Goal: Task Accomplishment & Management: Manage account settings

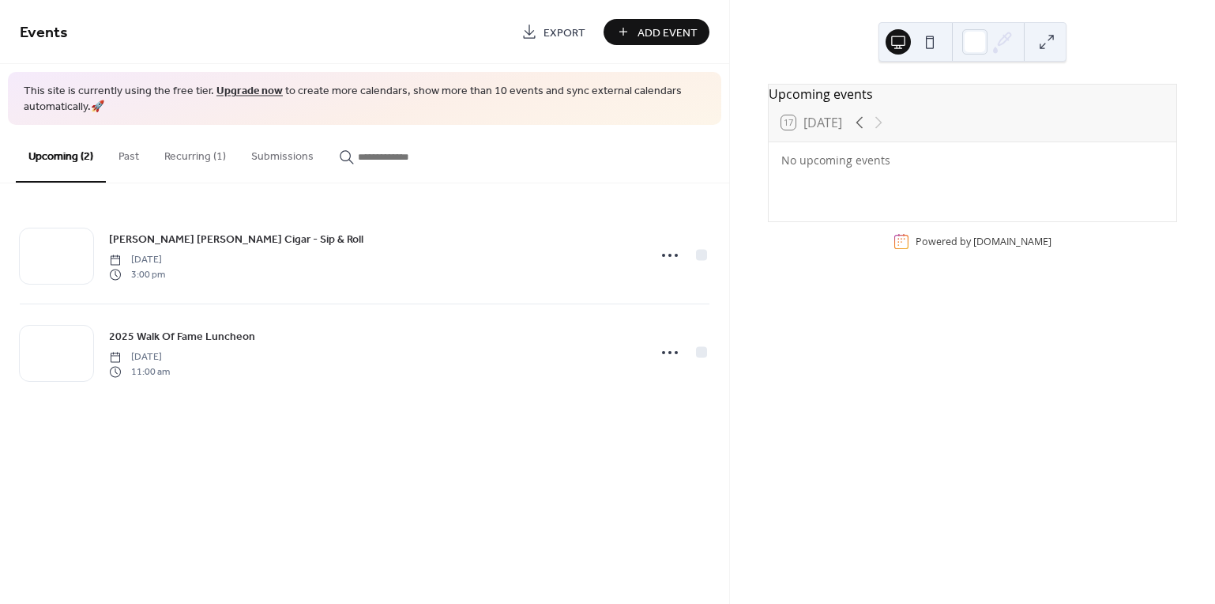
click at [814, 168] on div "No upcoming events" at bounding box center [972, 160] width 382 height 17
click at [947, 130] on div "17 Today" at bounding box center [973, 123] width 408 height 38
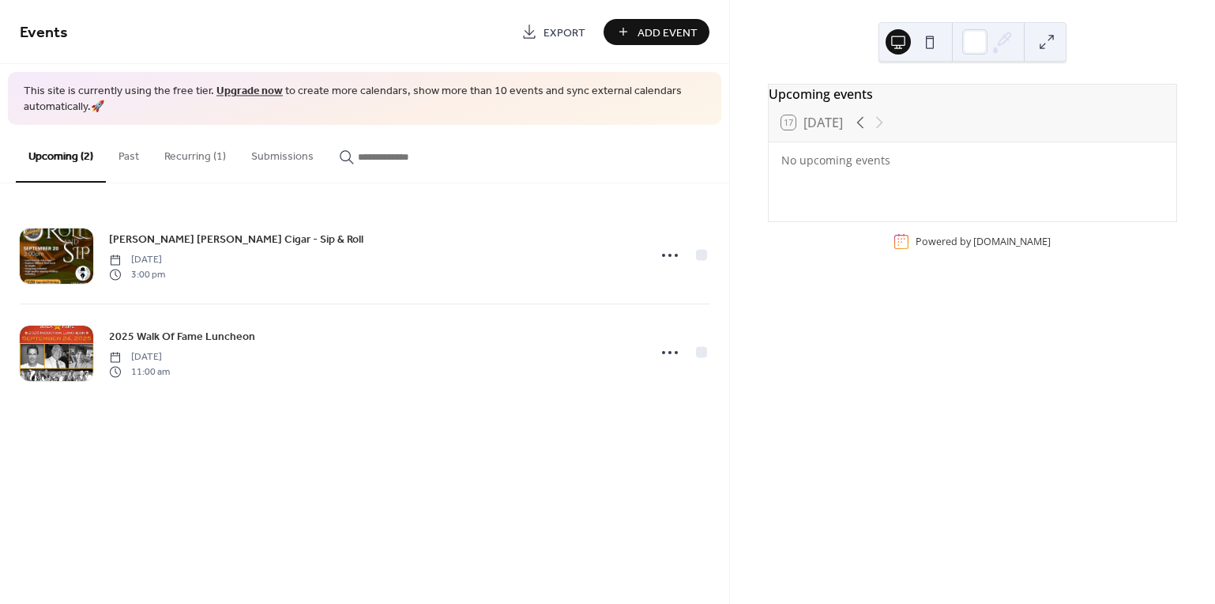
click at [930, 43] on button at bounding box center [929, 41] width 25 height 25
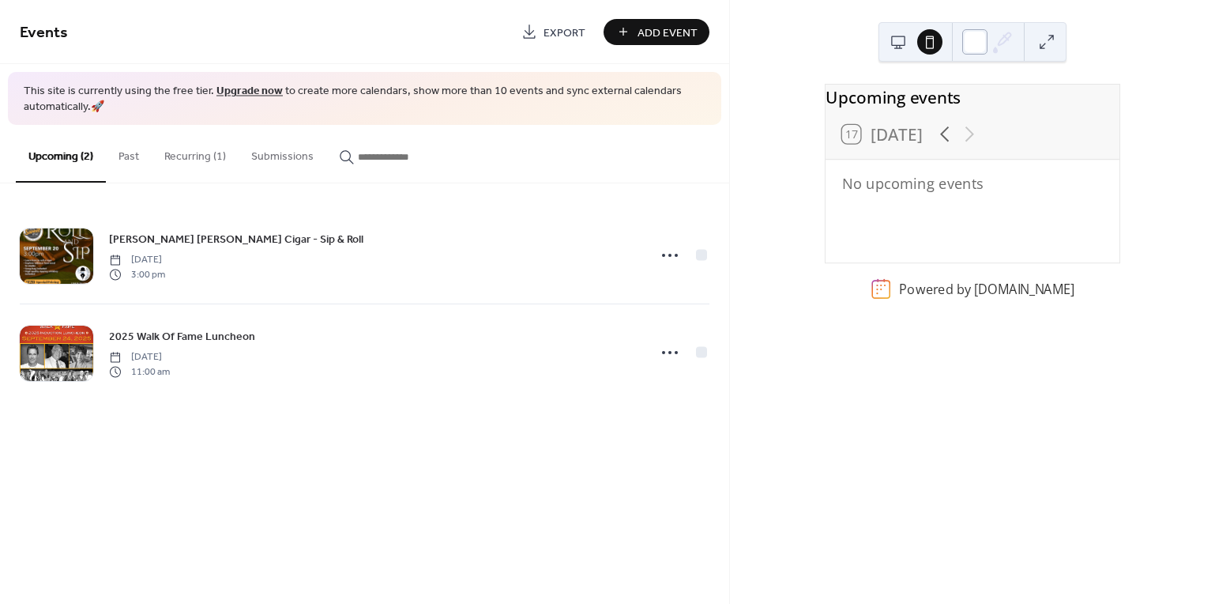
click at [974, 39] on div at bounding box center [974, 41] width 25 height 25
click at [901, 37] on button at bounding box center [898, 41] width 25 height 25
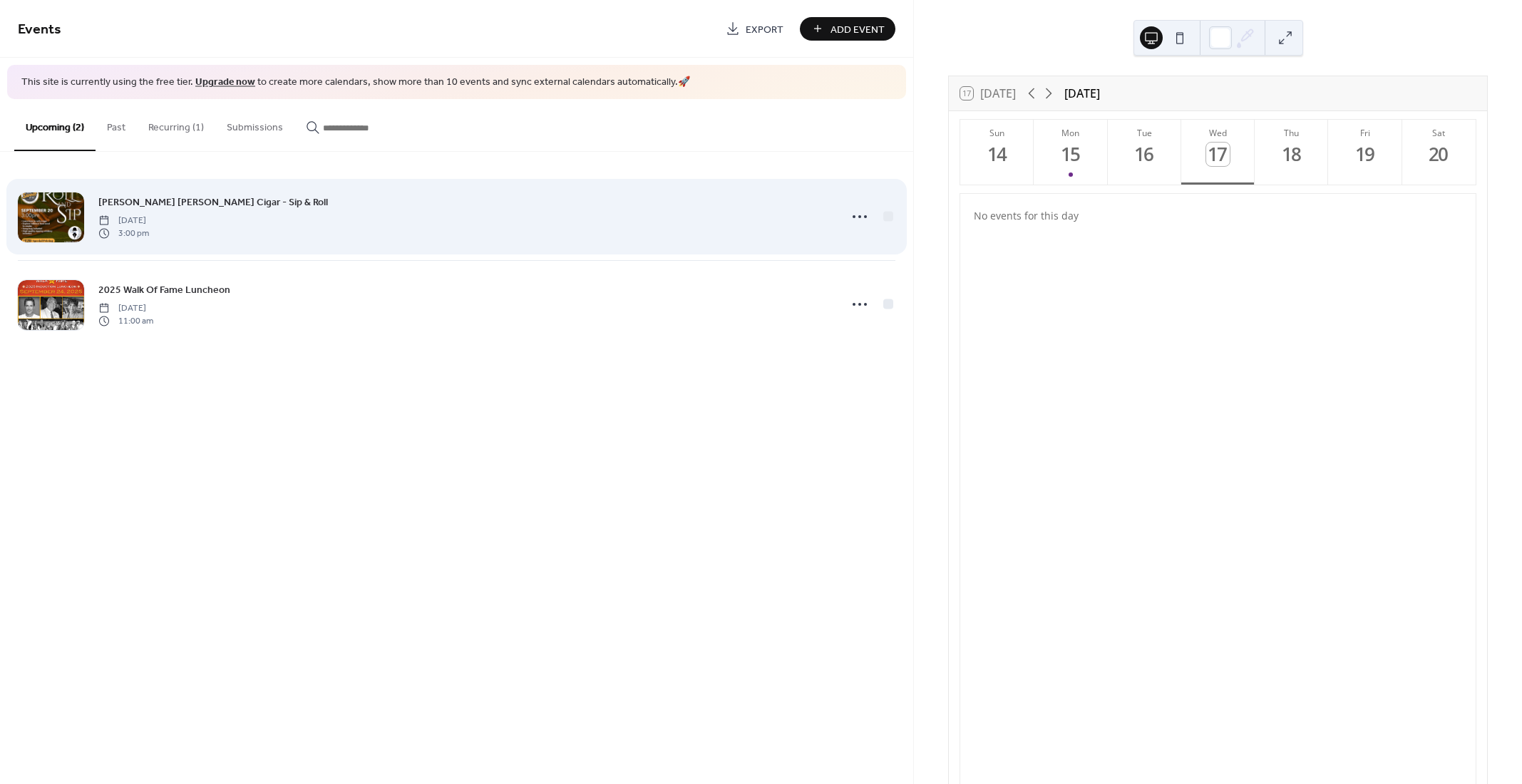
click at [379, 226] on div "Wright Dunbar Cigar - Sip & Roll Saturday, September 20, 2025 3:00 pm" at bounding box center [465, 217] width 733 height 46
click at [862, 216] on icon at bounding box center [859, 217] width 23 height 23
click at [657, 220] on div "Wright Dunbar Cigar - Sip & Roll Saturday, September 20, 2025 3:00 pm" at bounding box center [465, 217] width 733 height 46
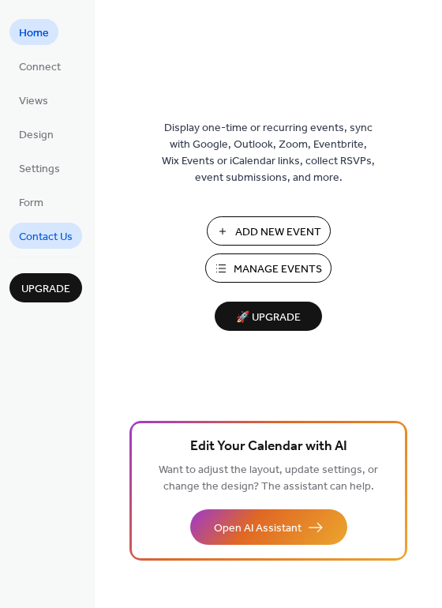
click at [75, 235] on link "Contact Us" at bounding box center [45, 236] width 73 height 26
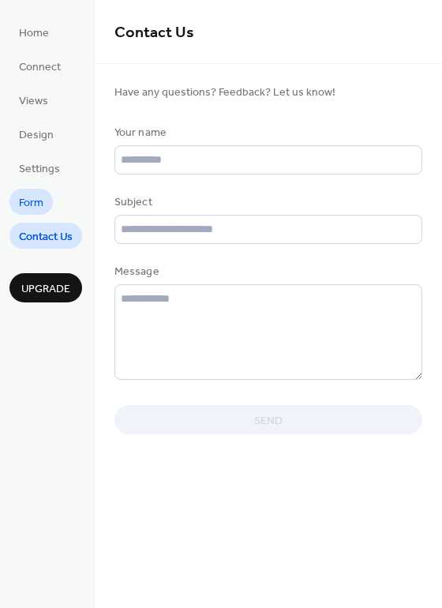
click at [40, 209] on span "Form" at bounding box center [31, 203] width 24 height 17
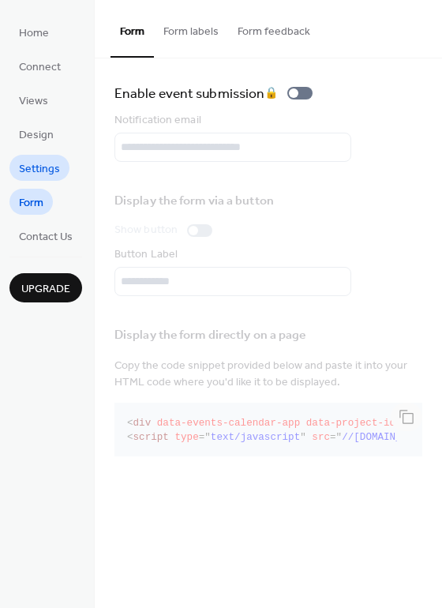
click at [37, 179] on link "Settings" at bounding box center [39, 168] width 60 height 26
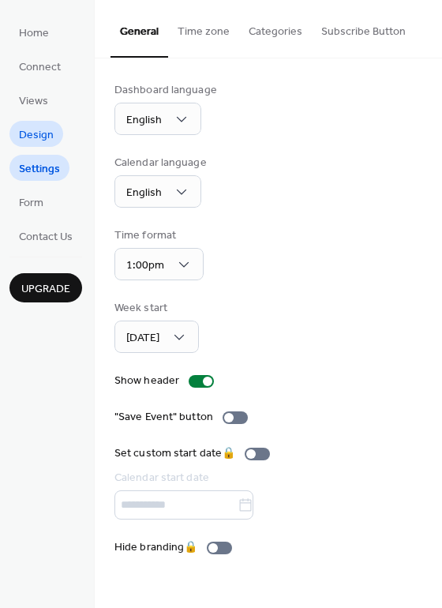
click at [17, 126] on link "Design" at bounding box center [36, 134] width 54 height 26
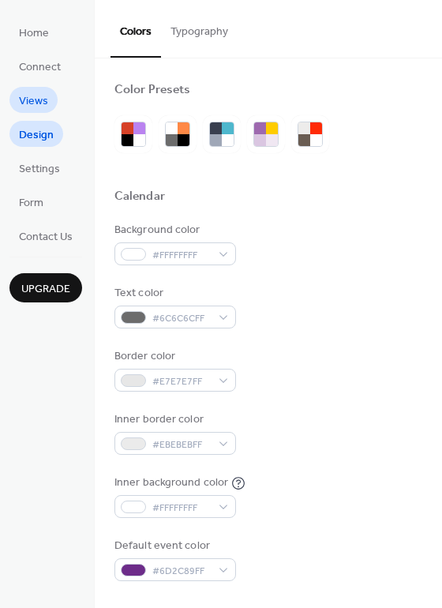
click at [27, 103] on span "Views" at bounding box center [33, 101] width 29 height 17
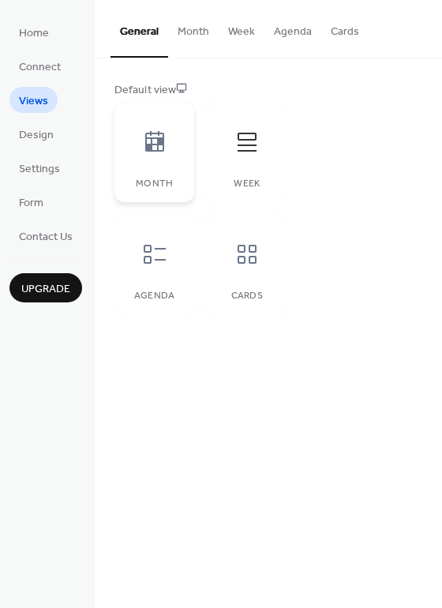
click at [150, 150] on icon at bounding box center [154, 141] width 19 height 21
click at [256, 152] on icon at bounding box center [247, 142] width 25 height 25
click at [181, 42] on button "Month" at bounding box center [193, 28] width 51 height 56
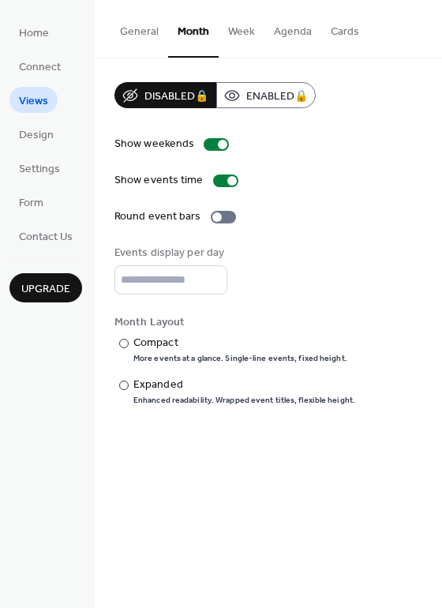
click at [243, 34] on button "Week" at bounding box center [242, 28] width 46 height 56
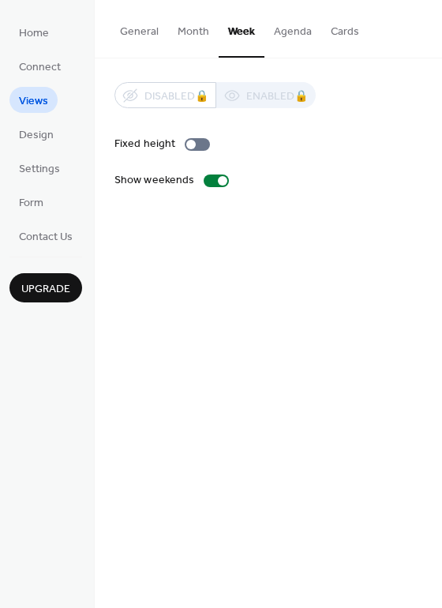
click at [282, 32] on button "Agenda" at bounding box center [293, 28] width 57 height 56
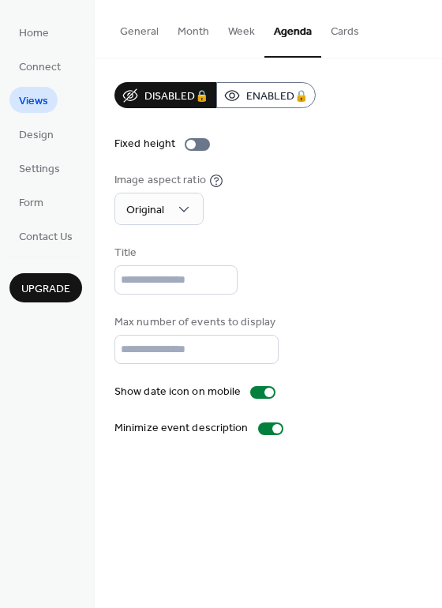
click at [153, 38] on button "General" at bounding box center [140, 28] width 58 height 56
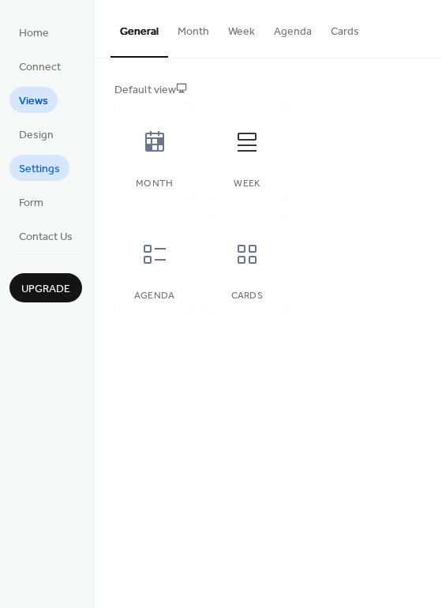
click at [27, 166] on span "Settings" at bounding box center [39, 169] width 41 height 17
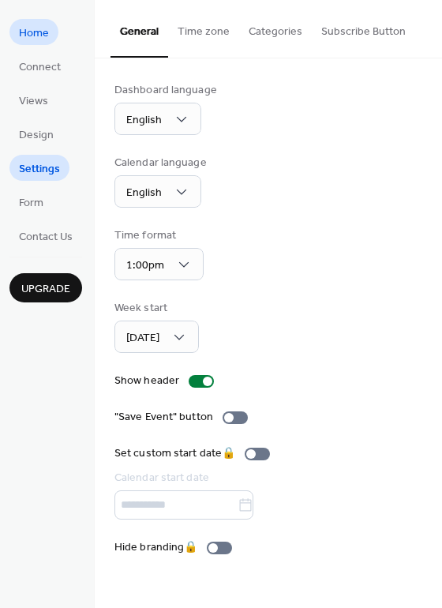
click at [36, 35] on span "Home" at bounding box center [34, 33] width 30 height 17
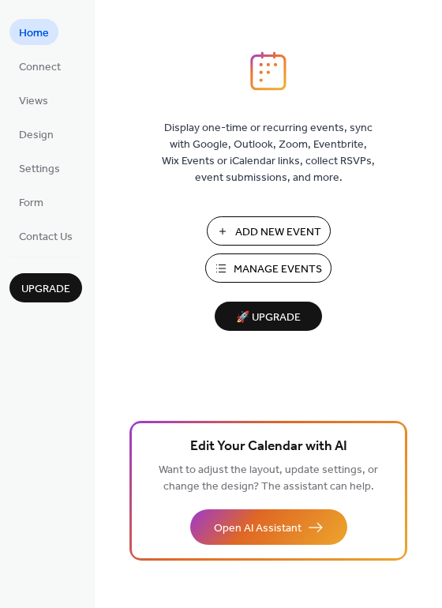
click at [242, 263] on span "Manage Events" at bounding box center [278, 270] width 88 height 17
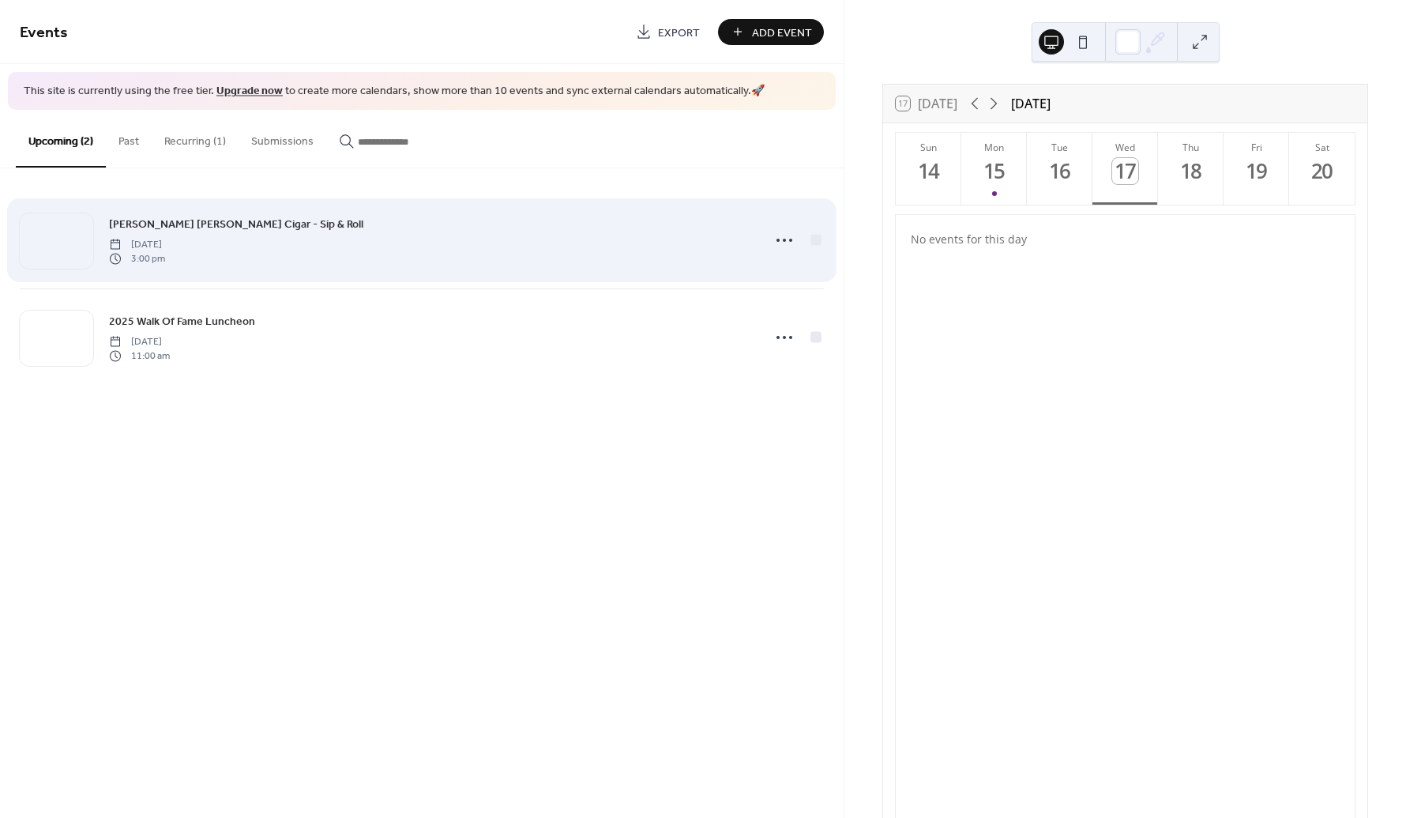
click at [235, 224] on span "Wright Dunbar Cigar - Sip & Roll" at bounding box center [236, 224] width 254 height 17
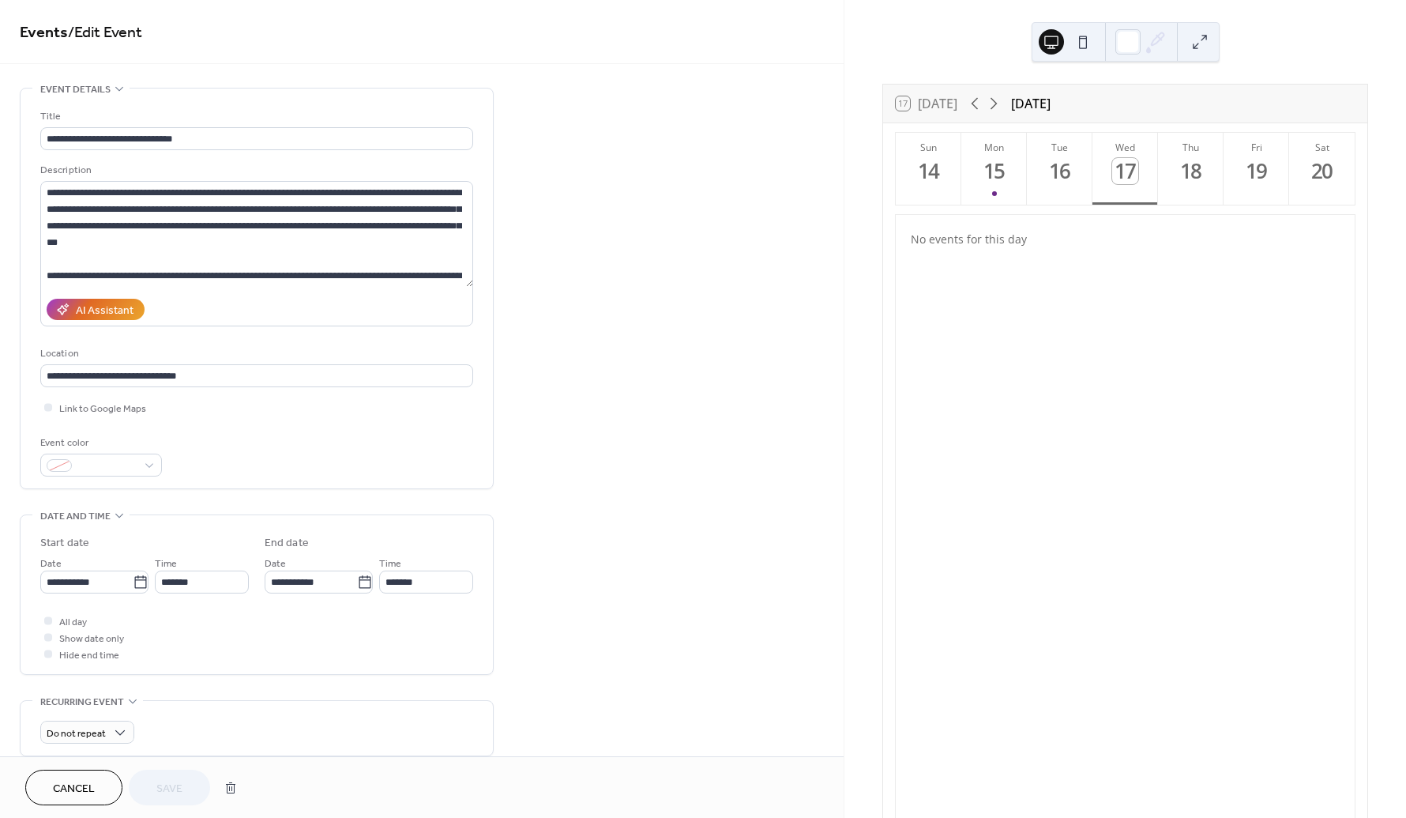
click at [581, 633] on div "**********" at bounding box center [422, 571] width 844 height 967
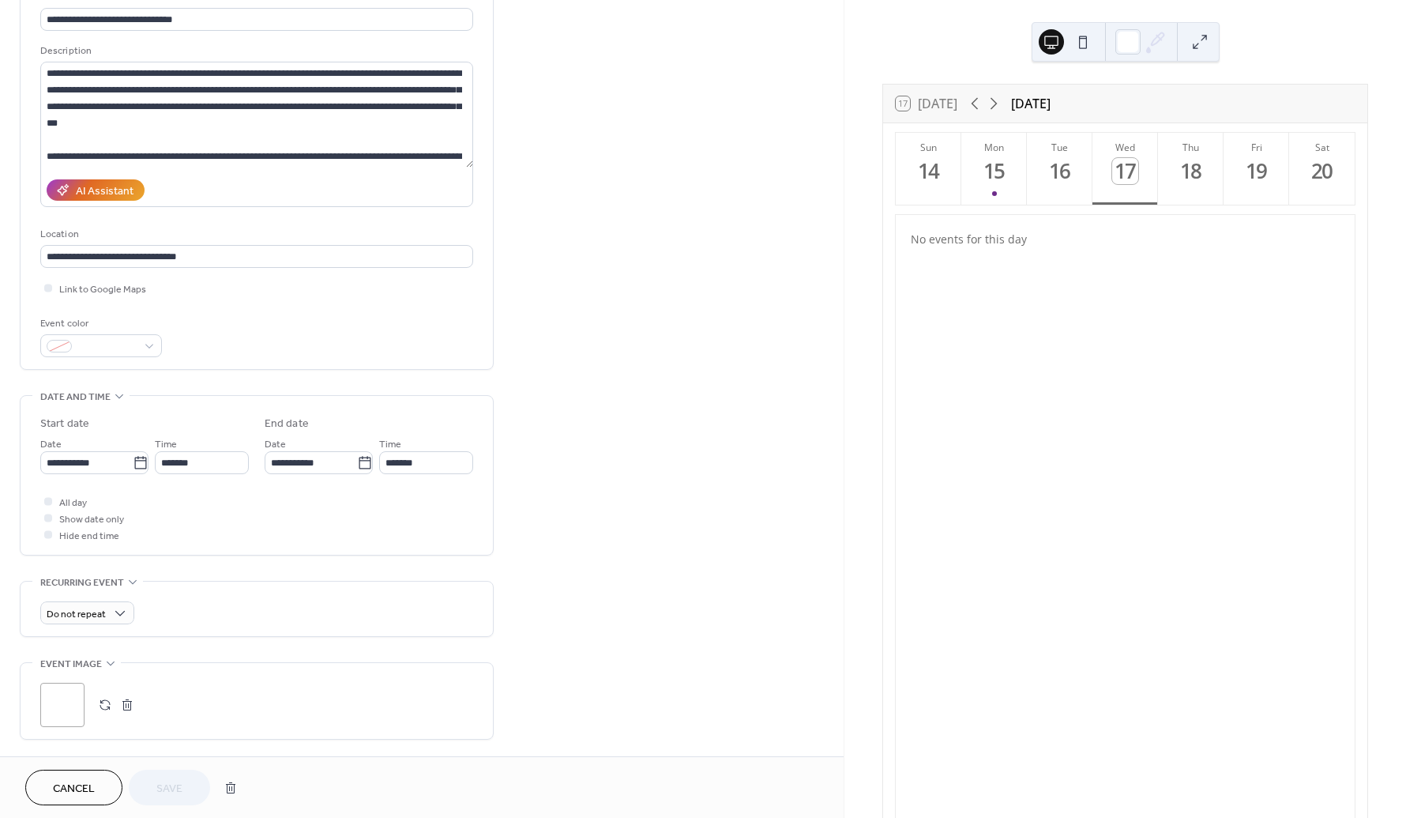
scroll to position [302, 0]
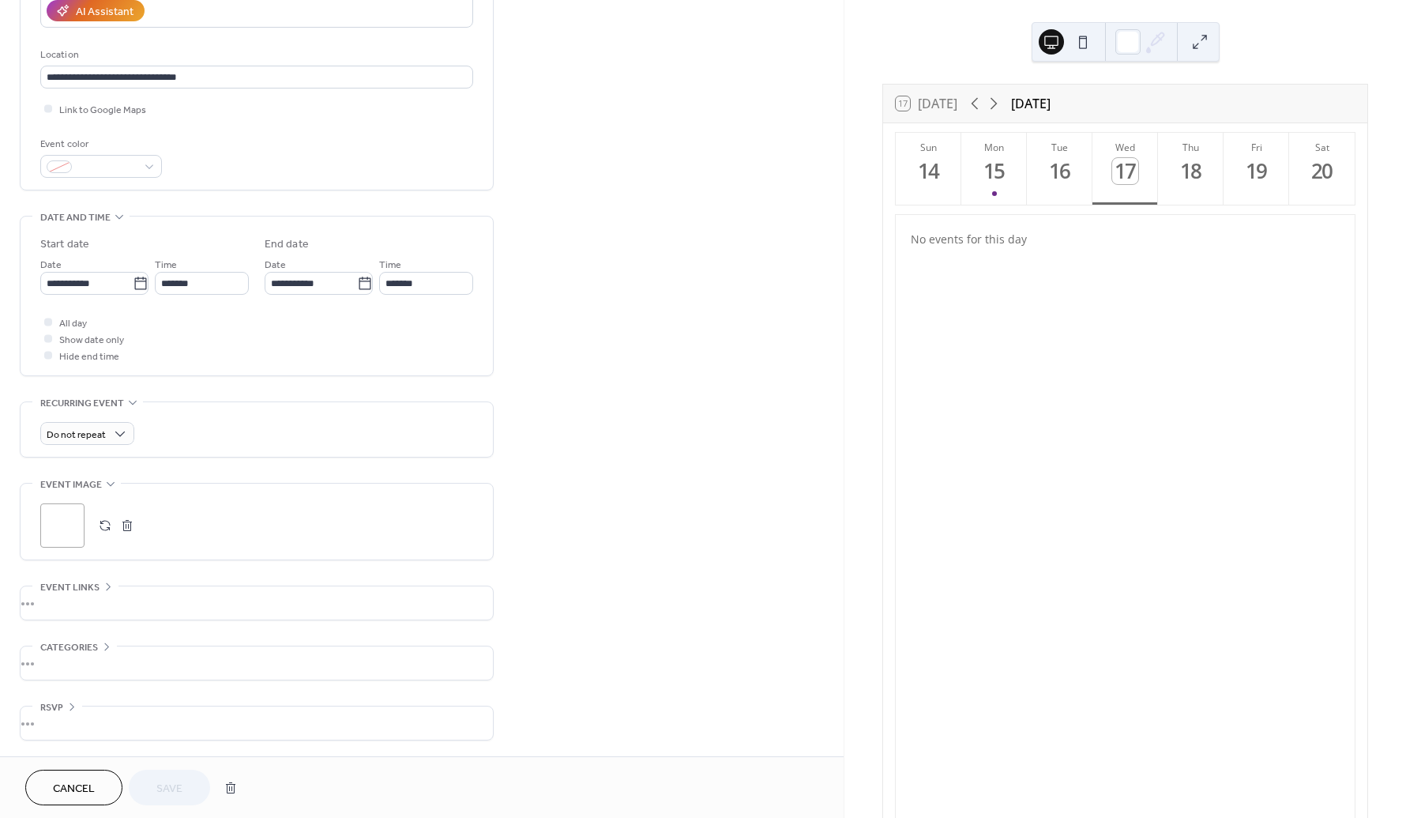
click at [273, 660] on div "•••" at bounding box center [257, 662] width 472 height 33
click at [646, 552] on div "**********" at bounding box center [422, 302] width 844 height 1032
click at [439, 597] on div "•••" at bounding box center [257, 599] width 472 height 33
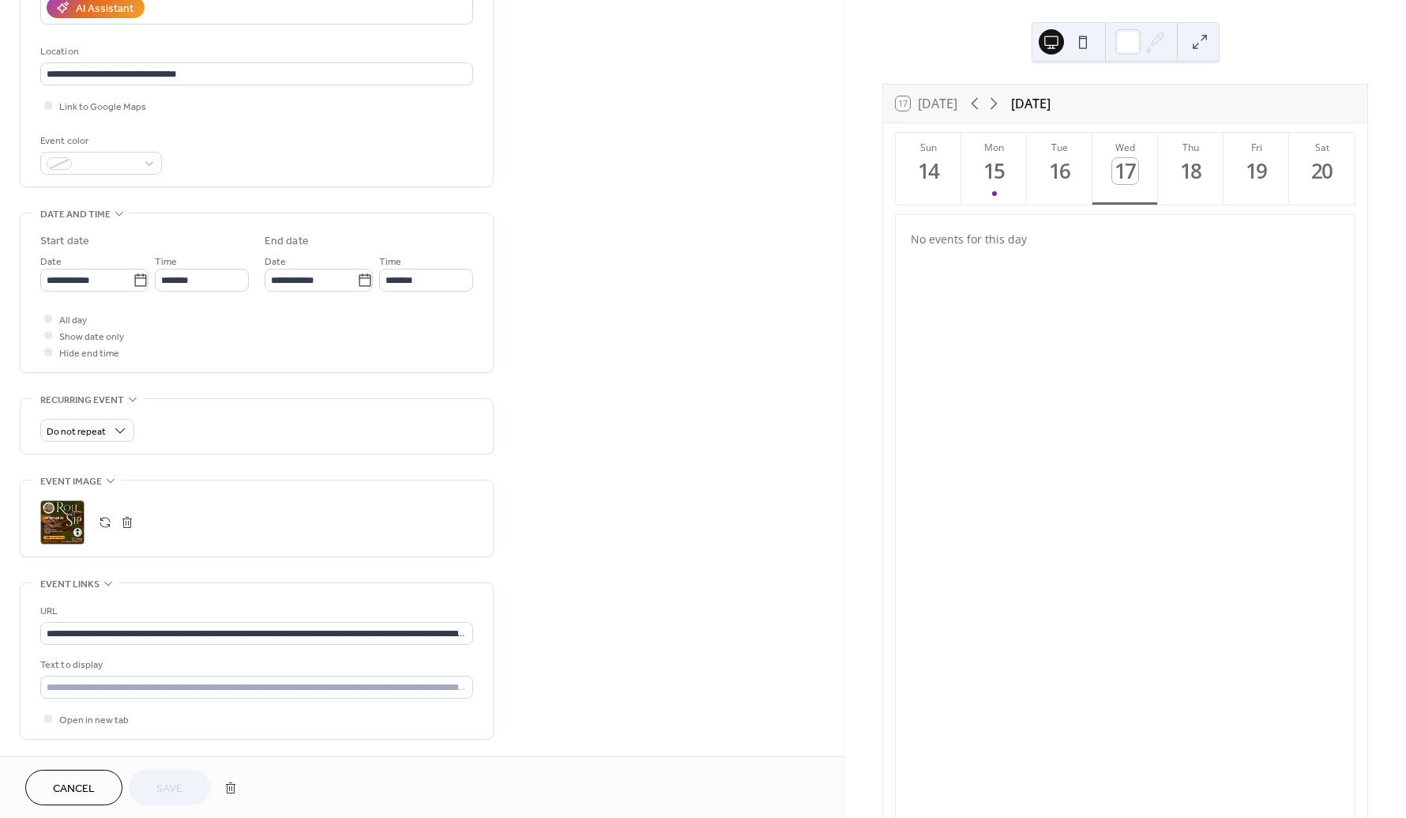
click at [655, 560] on div "**********" at bounding box center [422, 363] width 844 height 1154
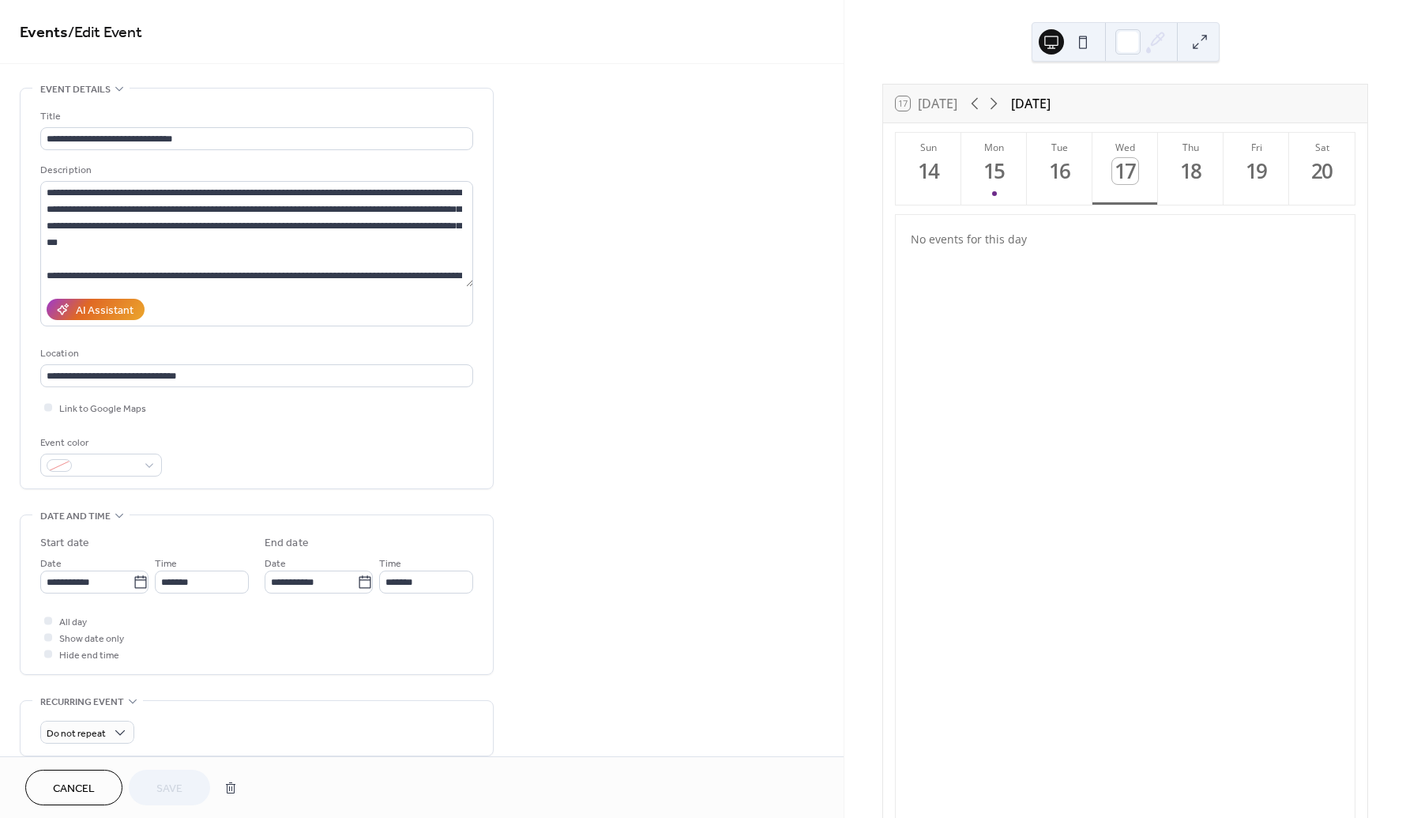
scroll to position [13, 0]
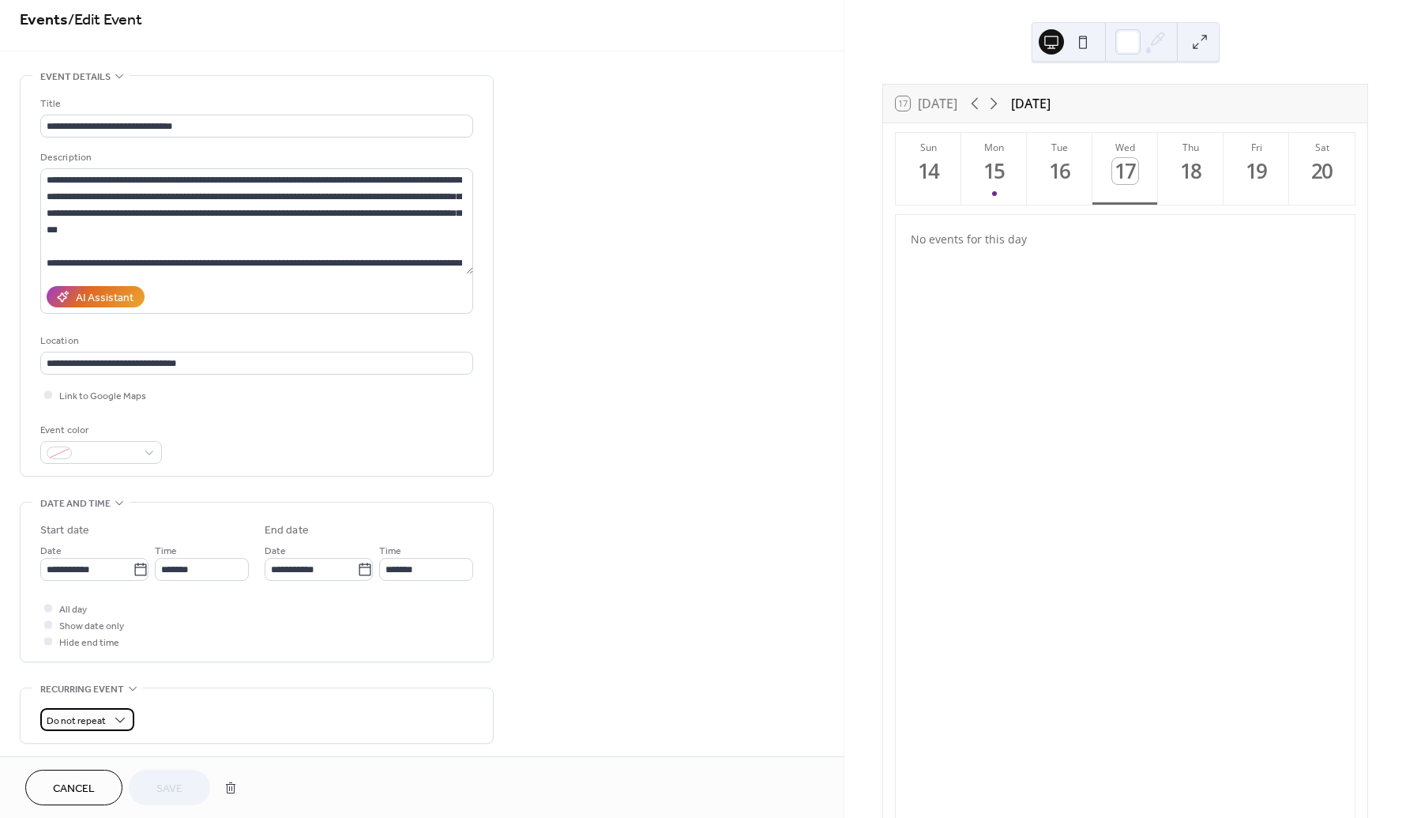
click at [114, 709] on div "Do not repeat" at bounding box center [87, 719] width 94 height 23
click at [112, 716] on icon at bounding box center [120, 720] width 16 height 16
click at [622, 655] on div "**********" at bounding box center [422, 652] width 844 height 1154
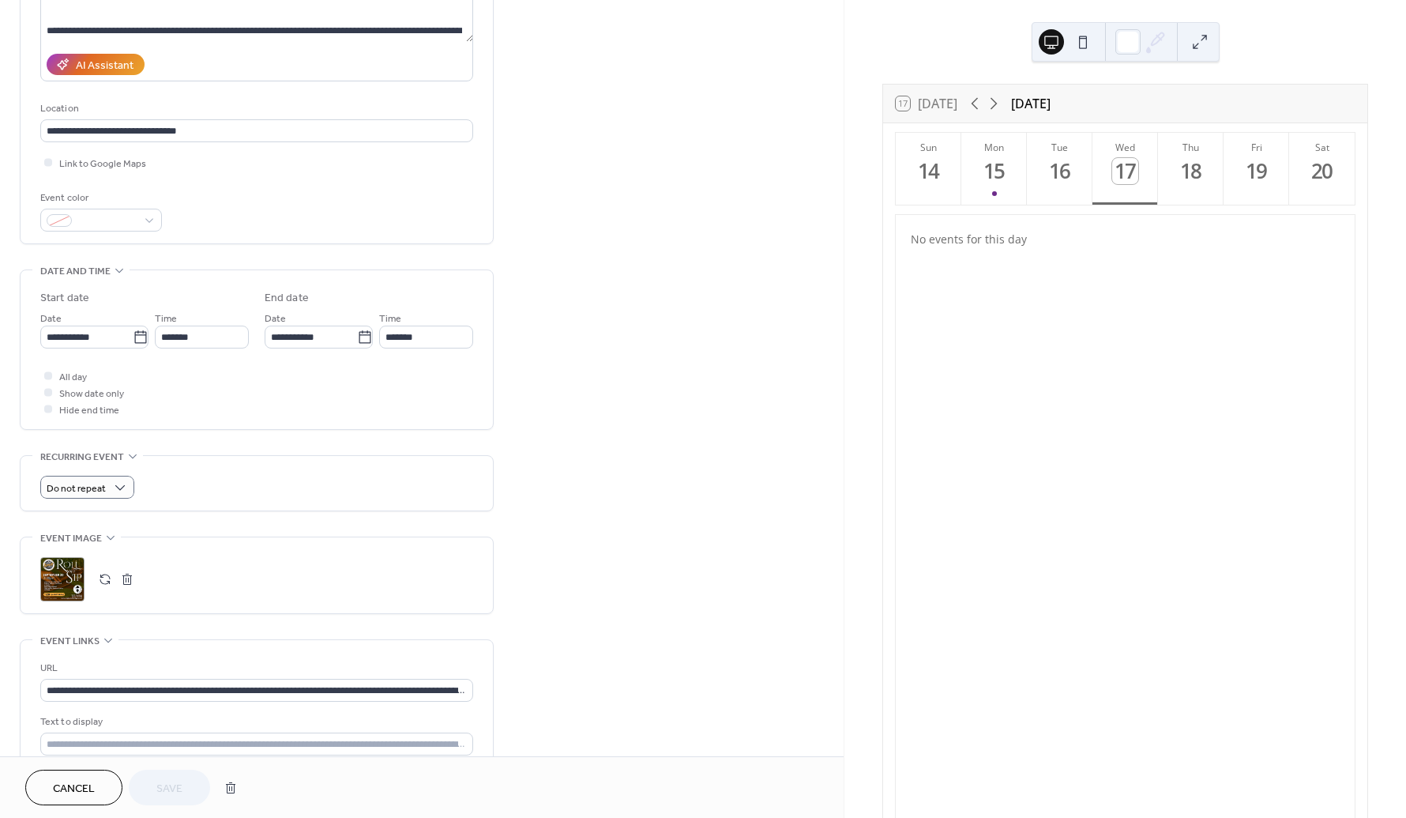
scroll to position [489, 0]
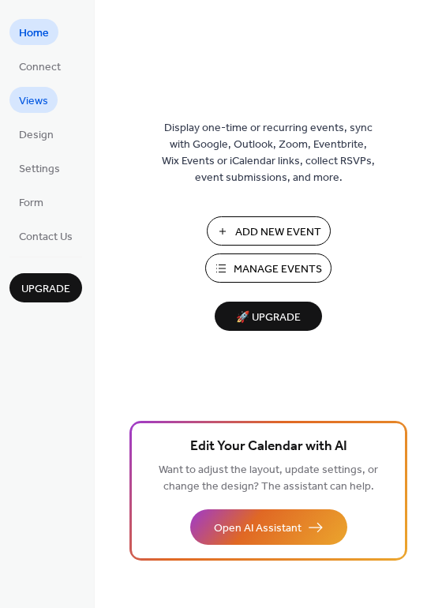
click at [23, 102] on span "Views" at bounding box center [33, 101] width 29 height 17
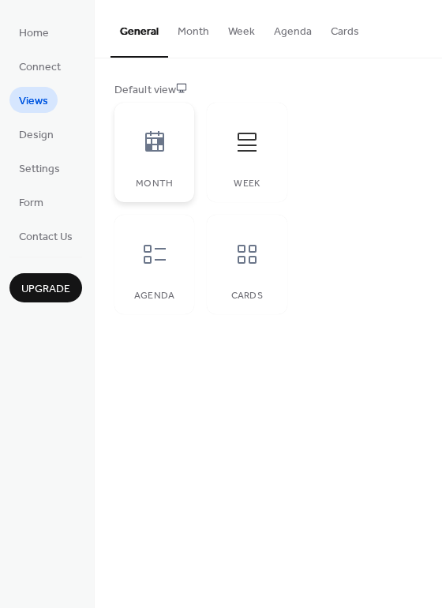
click at [156, 150] on icon at bounding box center [154, 141] width 19 height 21
click at [151, 246] on icon at bounding box center [154, 254] width 25 height 25
